Goal: Transaction & Acquisition: Purchase product/service

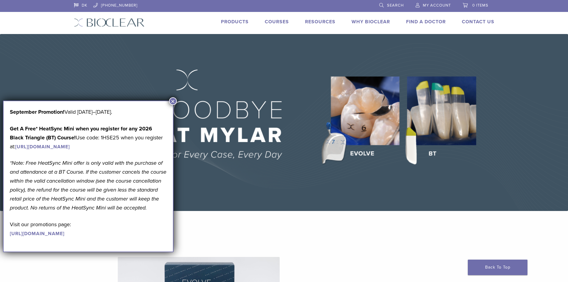
click at [171, 103] on button "×" at bounding box center [173, 101] width 8 height 8
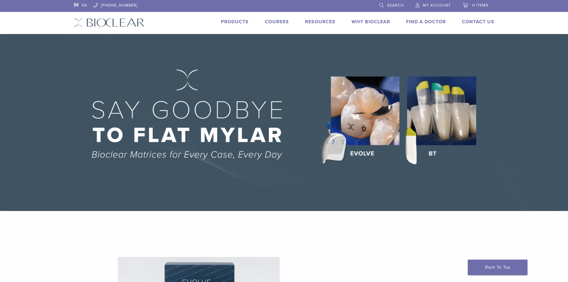
click at [235, 23] on link "Products" at bounding box center [235, 22] width 28 height 6
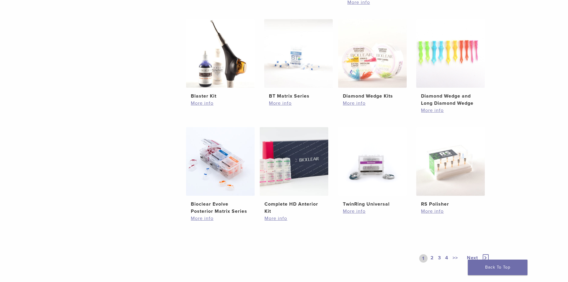
scroll to position [314, 0]
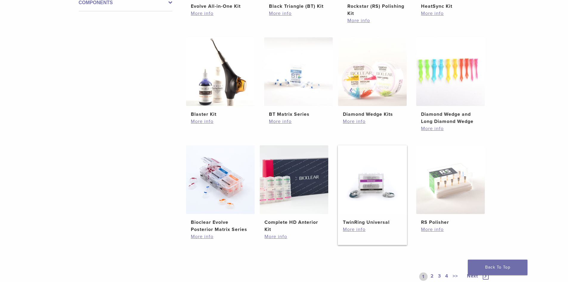
click at [381, 190] on img at bounding box center [372, 179] width 69 height 69
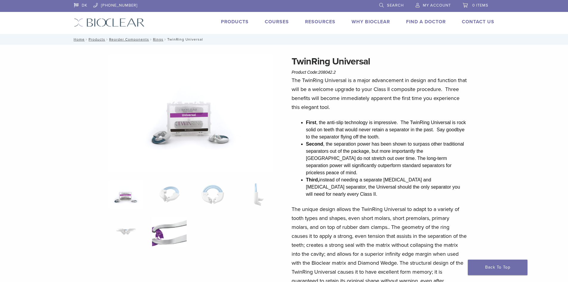
click at [153, 234] on img at bounding box center [169, 232] width 34 height 30
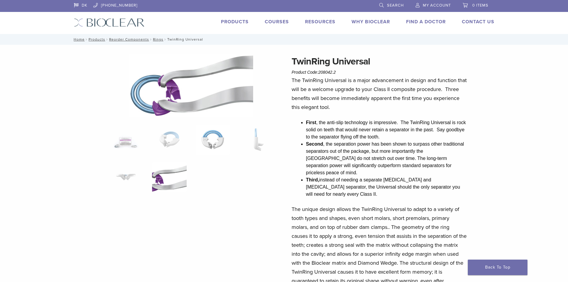
click at [218, 140] on img at bounding box center [213, 140] width 34 height 30
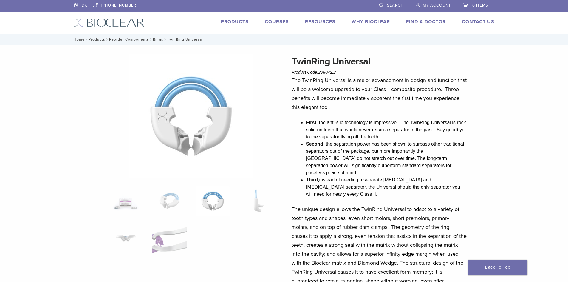
click at [158, 40] on link "Rings" at bounding box center [158, 39] width 10 height 4
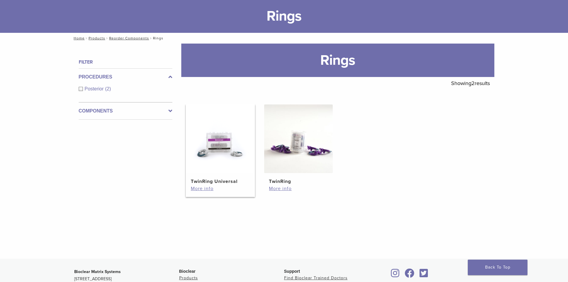
scroll to position [36, 0]
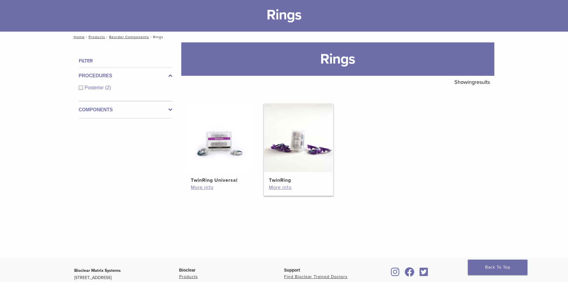
click at [275, 142] on img at bounding box center [298, 137] width 69 height 69
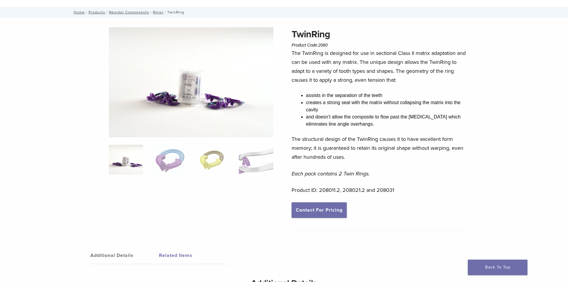
scroll to position [12, 0]
